Goal: Task Accomplishment & Management: Manage account settings

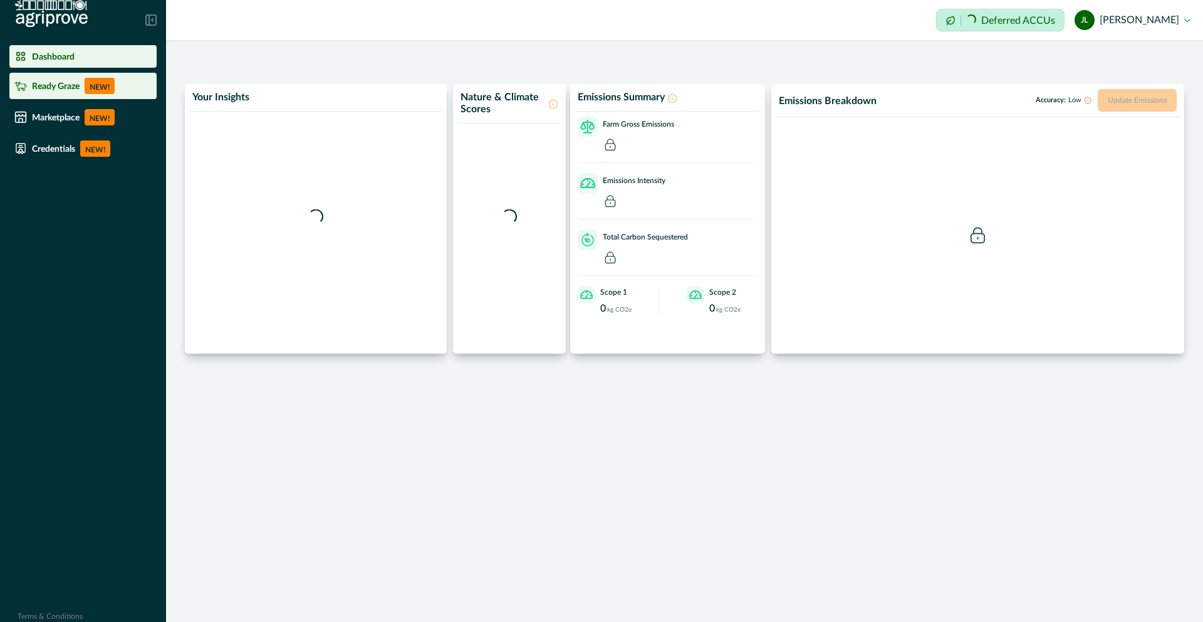
click at [100, 74] on li "Ready Graze NEW!" at bounding box center [82, 86] width 147 height 26
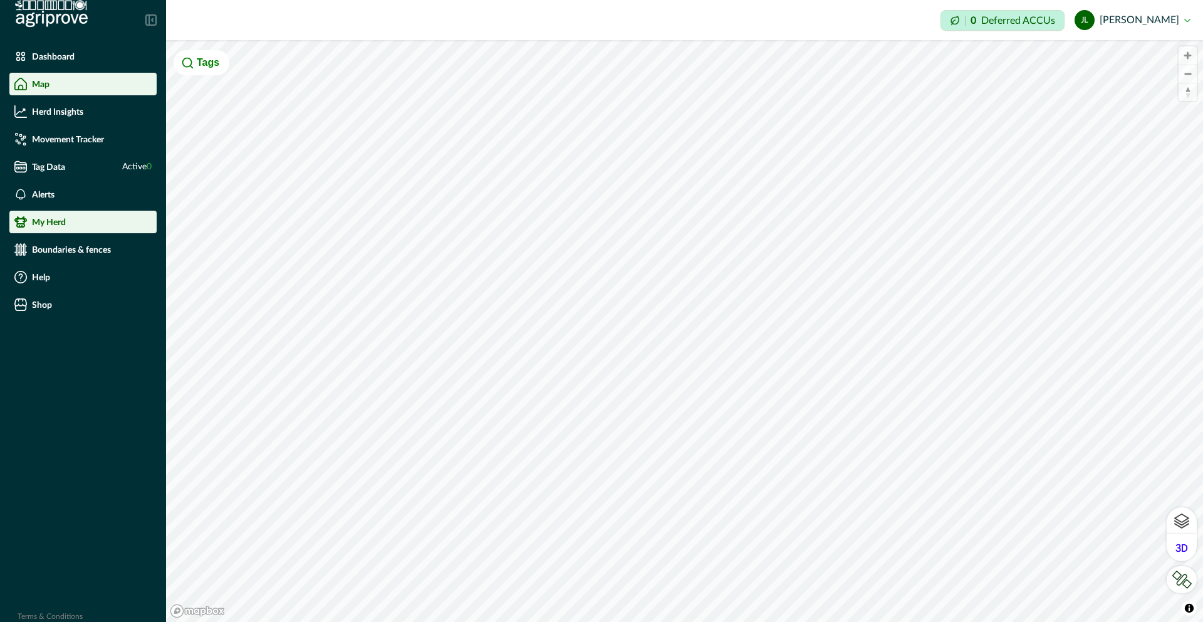
click at [98, 211] on li "My Herd" at bounding box center [82, 222] width 147 height 23
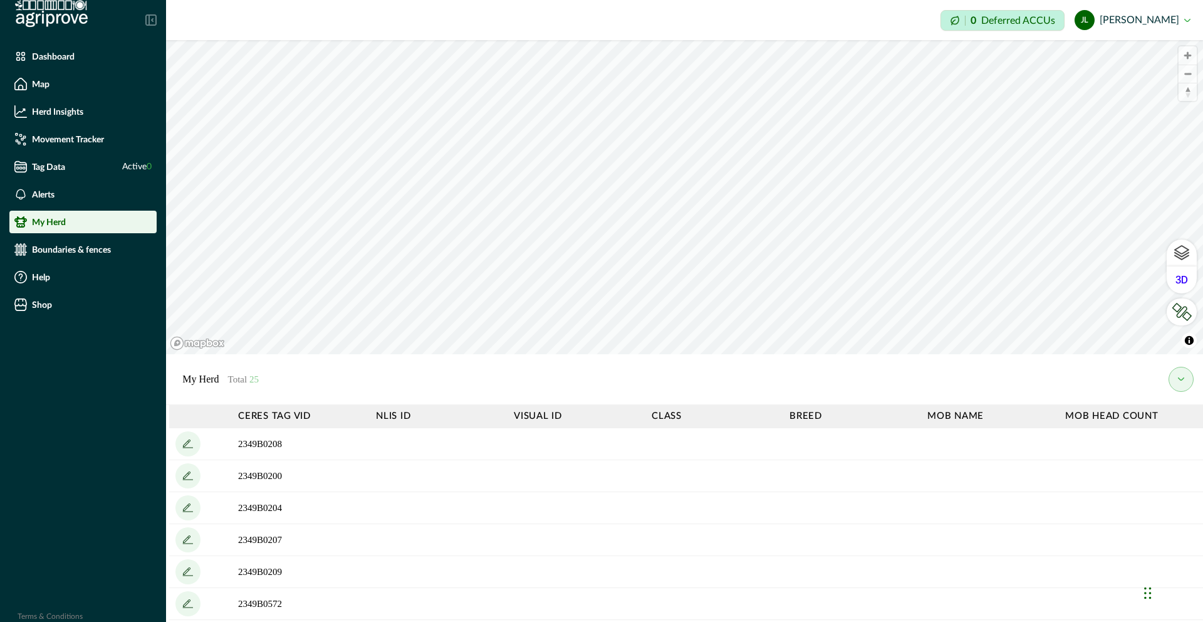
click at [532, 23] on button "[PERSON_NAME]" at bounding box center [1133, 20] width 116 height 30
click at [532, 416] on th "Mob head count" at bounding box center [1128, 416] width 138 height 23
click at [105, 249] on p "Boundaries & fences" at bounding box center [71, 249] width 79 height 10
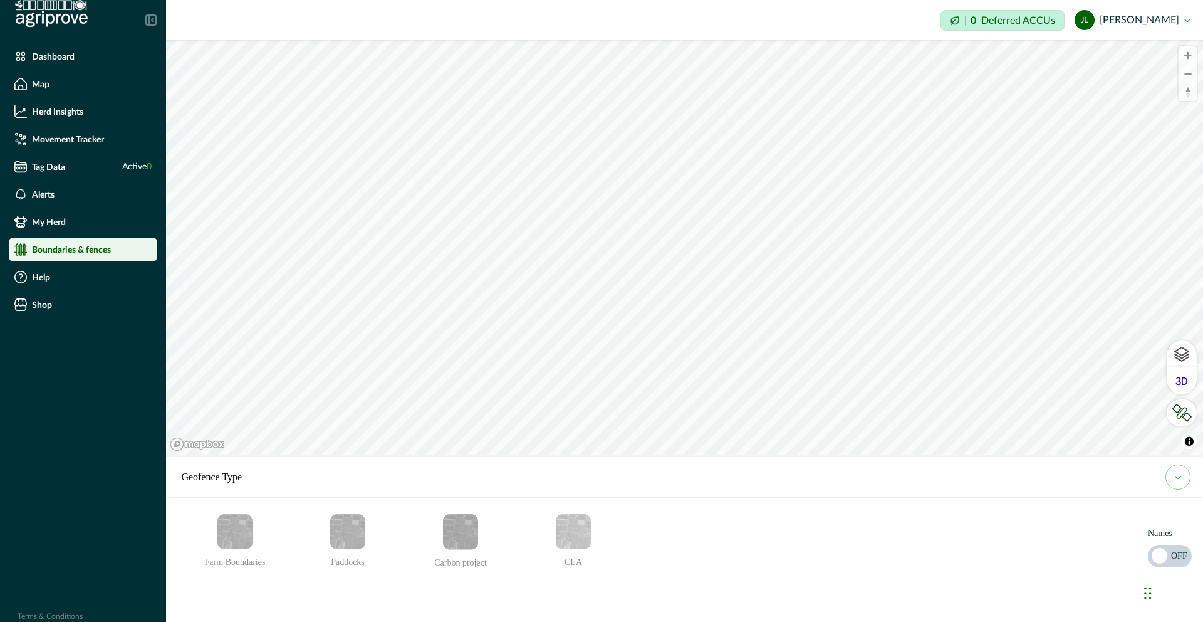
click at [532, 489] on span at bounding box center [1170, 556] width 44 height 23
click at [236, 489] on img "Farm Boundaries" at bounding box center [234, 531] width 35 height 35
click at [238, 489] on img "Farm Boundaries" at bounding box center [234, 531] width 35 height 35
click at [237, 489] on icon "email add" at bounding box center [235, 586] width 13 height 13
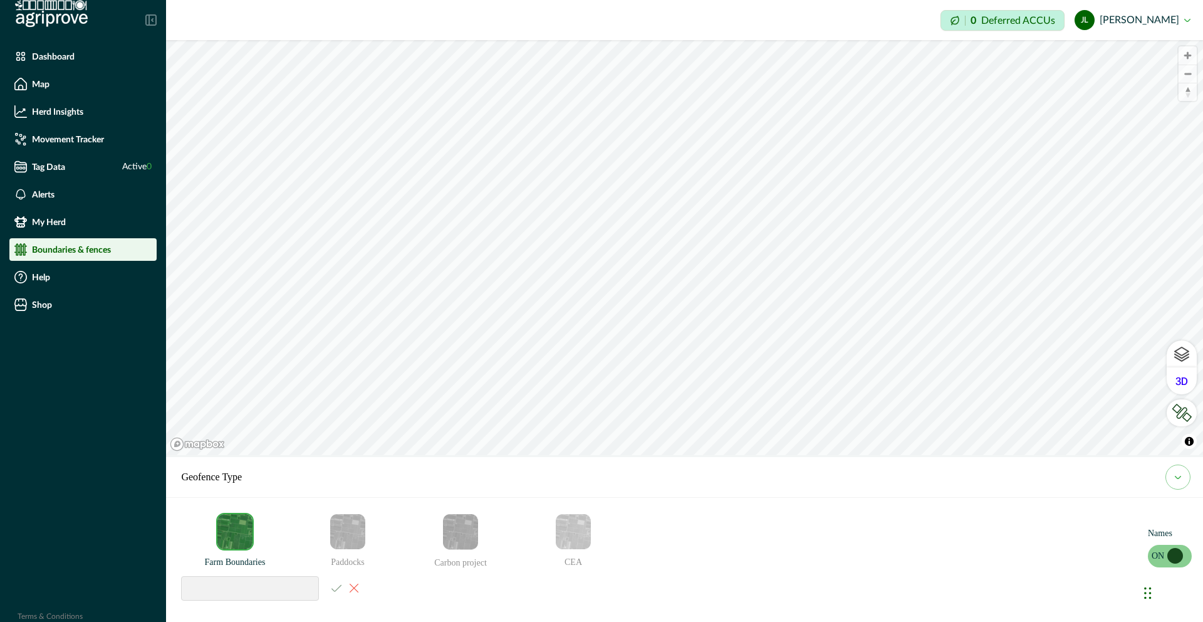
click at [233, 489] on input at bounding box center [250, 588] width 138 height 24
click at [333, 489] on div at bounding box center [274, 587] width 186 height 25
click at [335, 489] on div at bounding box center [274, 587] width 186 height 25
click at [523, 489] on ul "Farm Boundaries Paddocks Carbon project CEA" at bounding box center [406, 560] width 451 height 94
click at [352, 489] on img "Paddocks" at bounding box center [347, 531] width 35 height 35
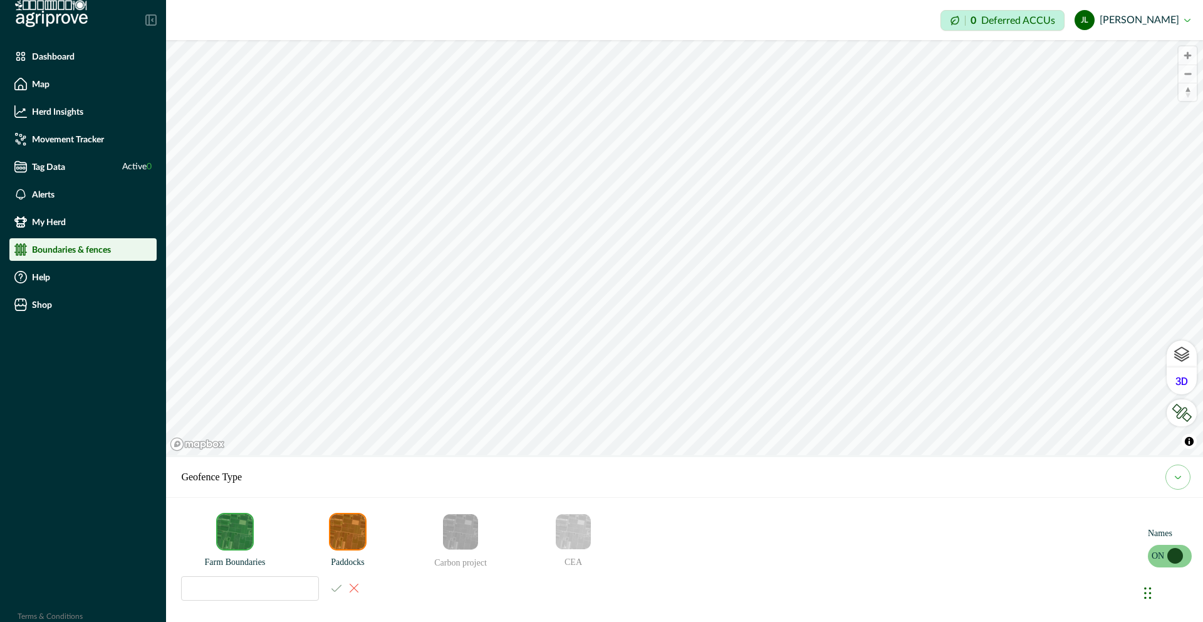
click at [470, 489] on img "Carbon project" at bounding box center [460, 532] width 35 height 36
click at [468, 489] on img "Carbon project" at bounding box center [460, 532] width 35 height 36
click at [532, 489] on img "CEA" at bounding box center [573, 531] width 35 height 35
